Goal: Information Seeking & Learning: Understand process/instructions

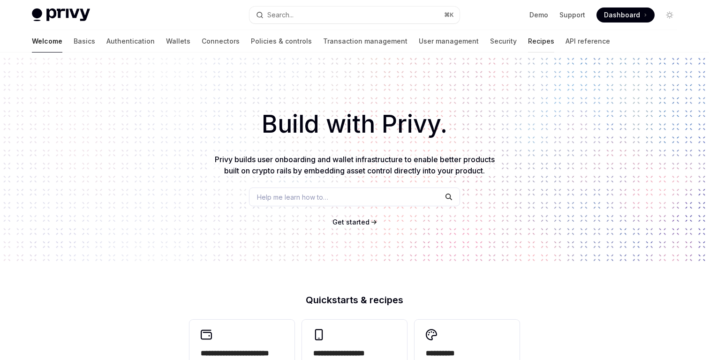
click at [528, 44] on link "Recipes" at bounding box center [541, 41] width 26 height 22
type textarea "*"
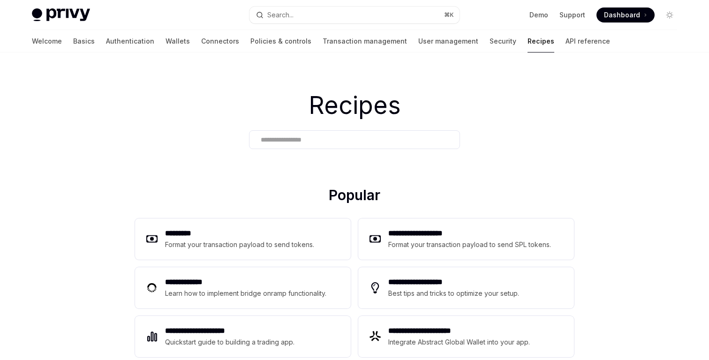
click at [367, 140] on input "text" at bounding box center [354, 140] width 187 height 10
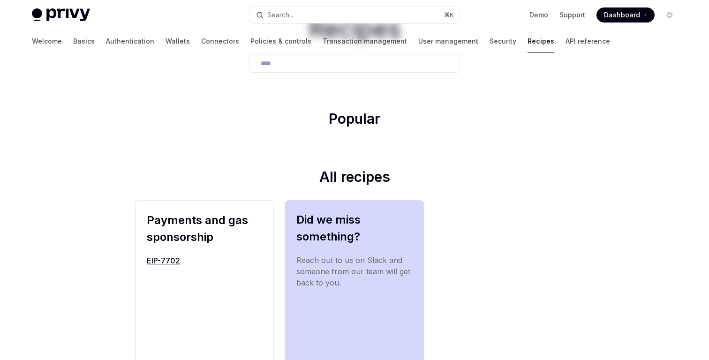
scroll to position [101, 0]
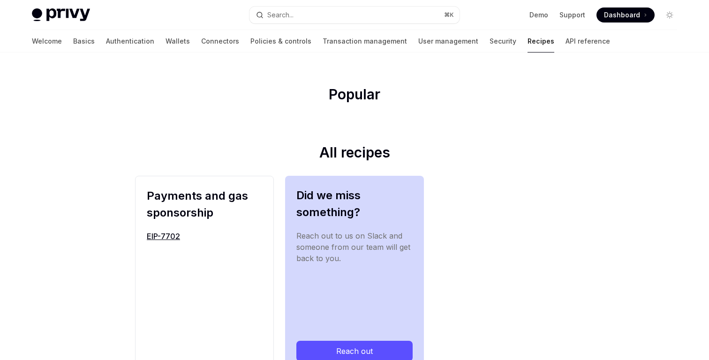
type input "****"
click at [177, 236] on link "EIP-7702" at bounding box center [204, 236] width 115 height 11
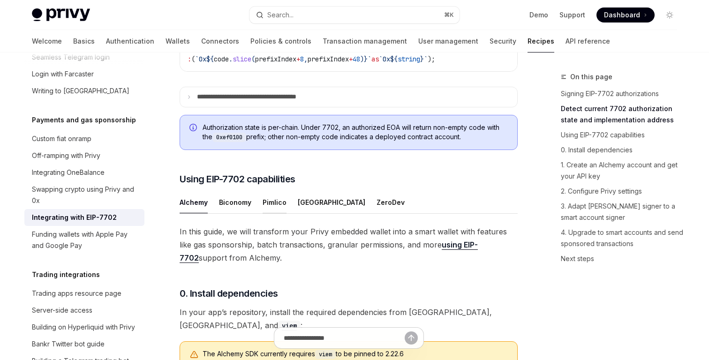
scroll to position [540, 0]
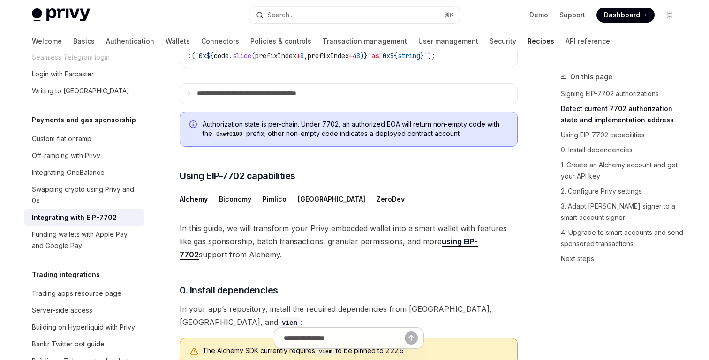
click at [304, 210] on div "[GEOGRAPHIC_DATA]" at bounding box center [331, 199] width 67 height 22
type textarea "*"
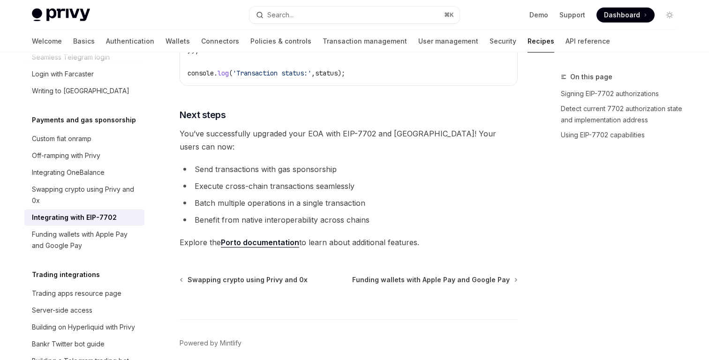
scroll to position [2109, 0]
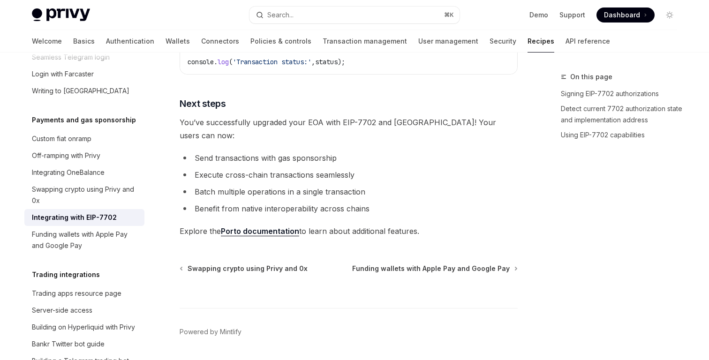
click at [264, 191] on li "Batch multiple operations in a single transaction" at bounding box center [349, 191] width 338 height 13
click at [287, 226] on link "Porto documentation" at bounding box center [260, 231] width 78 height 10
click at [349, 225] on span "Explore the Porto documentation to learn about additional features." at bounding box center [349, 231] width 338 height 13
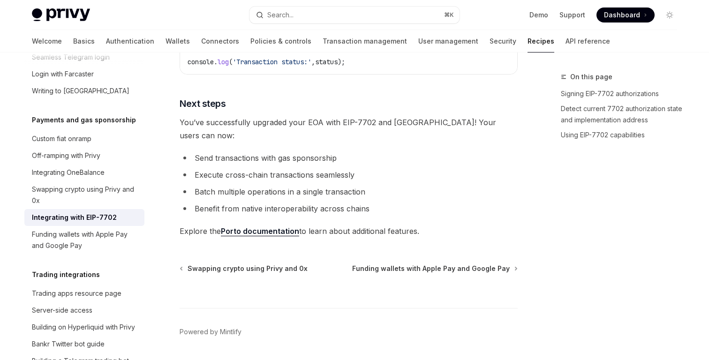
click at [314, 168] on li "Execute cross-chain transactions seamlessly" at bounding box center [349, 174] width 338 height 13
click at [314, 185] on li "Batch multiple operations in a single transaction" at bounding box center [349, 191] width 338 height 13
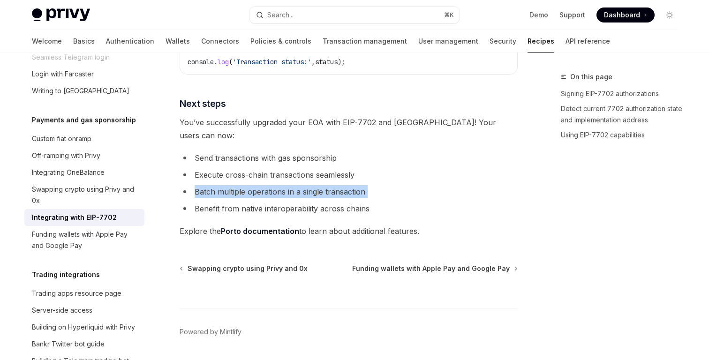
click at [314, 185] on li "Batch multiple operations in a single transaction" at bounding box center [349, 191] width 338 height 13
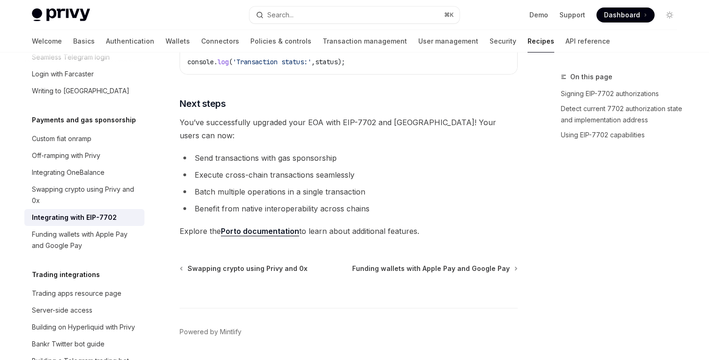
click at [345, 193] on ul "Send transactions with gas sponsorship Execute cross-chain transactions seamles…" at bounding box center [349, 183] width 338 height 64
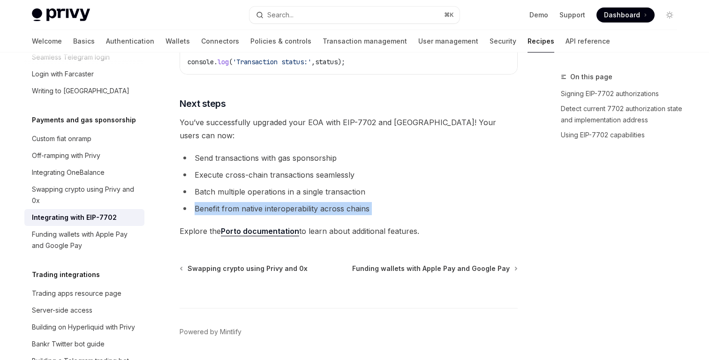
click at [345, 193] on ul "Send transactions with gas sponsorship Execute cross-chain transactions seamles…" at bounding box center [349, 183] width 338 height 64
click at [345, 194] on ul "Send transactions with gas sponsorship Execute cross-chain transactions seamles…" at bounding box center [349, 183] width 338 height 64
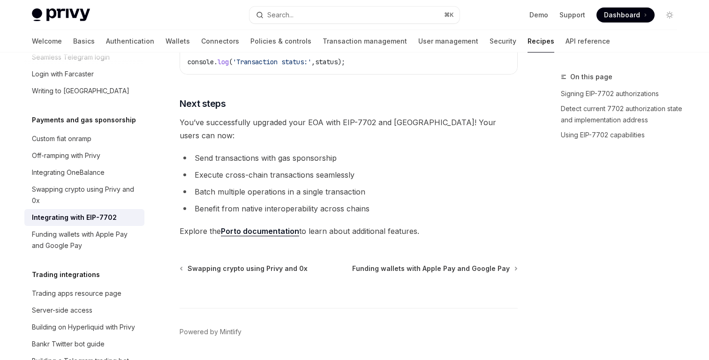
click at [350, 185] on li "Batch multiple operations in a single transaction" at bounding box center [349, 191] width 338 height 13
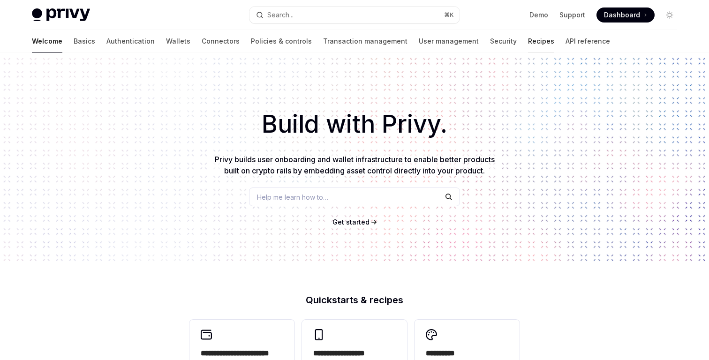
click at [528, 37] on link "Recipes" at bounding box center [541, 41] width 26 height 22
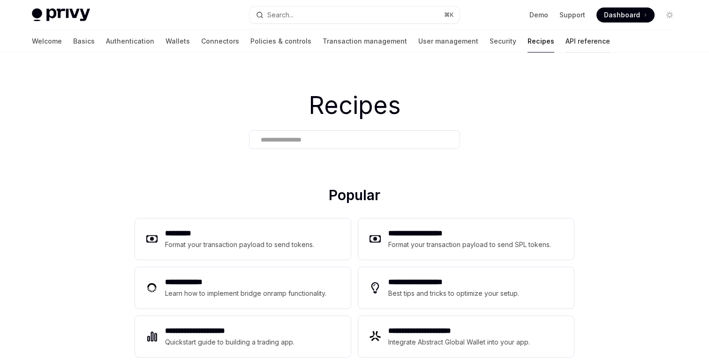
click at [565, 45] on link "API reference" at bounding box center [587, 41] width 45 height 22
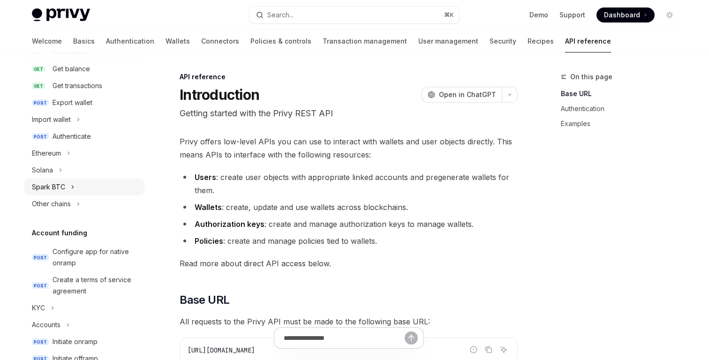
scroll to position [154, 0]
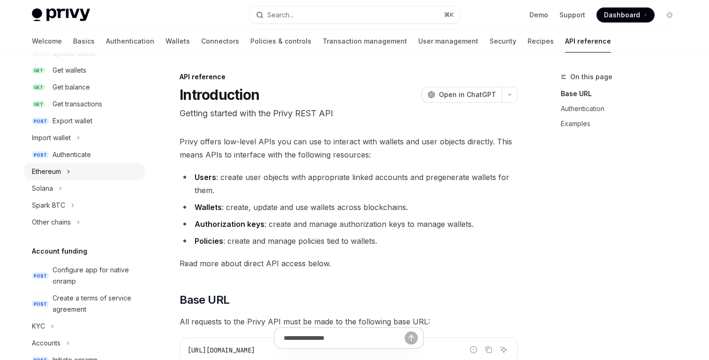
click at [68, 178] on button "Ethereum" at bounding box center [84, 171] width 120 height 17
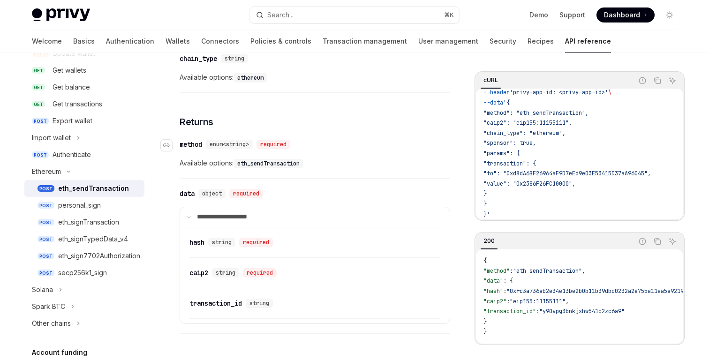
scroll to position [1172, 0]
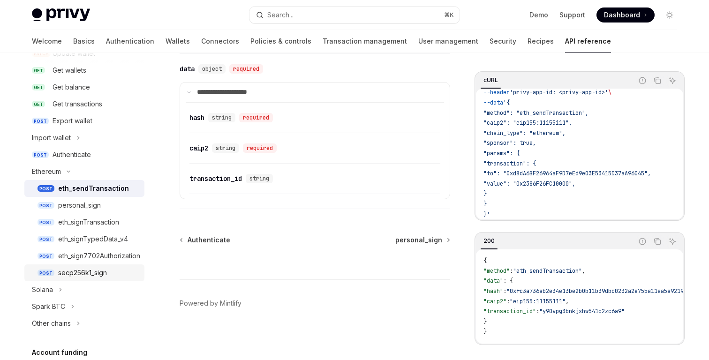
click at [107, 270] on div "secp256k1_sign" at bounding box center [82, 272] width 49 height 11
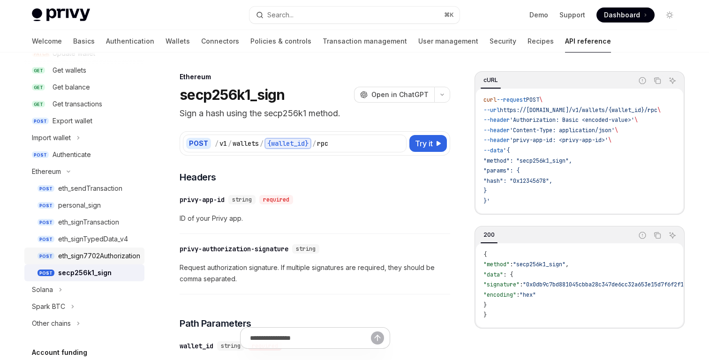
click at [109, 259] on div "eth_sign7702Authorization" at bounding box center [99, 255] width 82 height 11
type textarea "*"
